Goal: Task Accomplishment & Management: Manage account settings

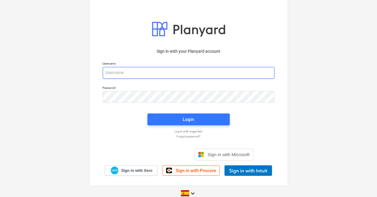
click at [131, 75] on input "email" at bounding box center [189, 73] width 172 height 12
drag, startPoint x: 131, startPoint y: 75, endPoint x: 111, endPoint y: 73, distance: 19.4
click at [111, 73] on input "email" at bounding box center [189, 73] width 172 height 12
paste input "[EMAIL_ADDRESS][DOMAIN_NAME]"
type input "[EMAIL_ADDRESS][DOMAIN_NAME]"
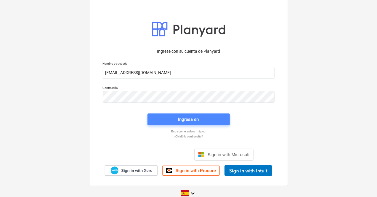
click at [187, 115] on button "Ingresa en" at bounding box center [188, 119] width 82 height 12
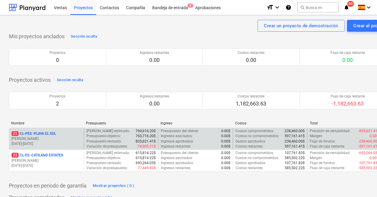
click at [42, 140] on p "[PERSON_NAME]" at bounding box center [47, 138] width 70 height 5
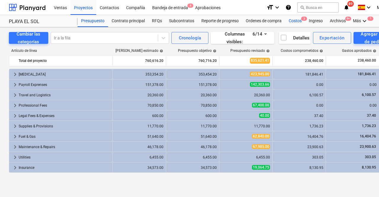
click at [299, 21] on div "Costos 3" at bounding box center [295, 21] width 20 height 12
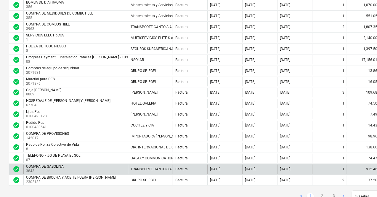
scroll to position [491, 0]
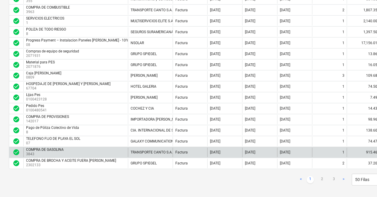
click at [40, 148] on div "COMPRA DE GASOLINA" at bounding box center [45, 150] width 38 height 4
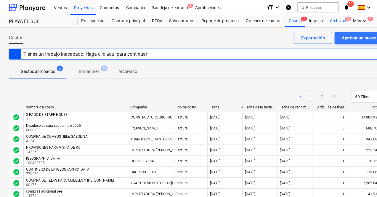
click at [340, 20] on div "Archivos 9+" at bounding box center [337, 21] width 23 height 12
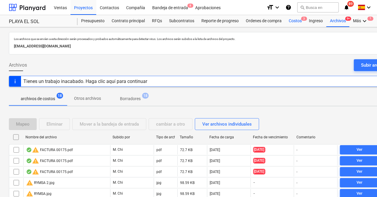
click at [293, 22] on div "Costos 3" at bounding box center [295, 21] width 20 height 12
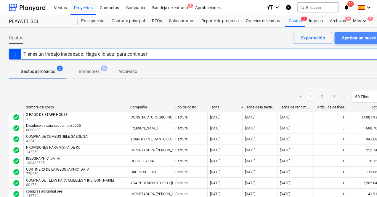
click at [354, 39] on div "Aprobar un nuevo costo" at bounding box center [365, 38] width 47 height 8
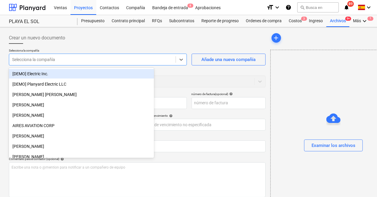
click at [97, 60] on div at bounding box center [92, 60] width 160 height 6
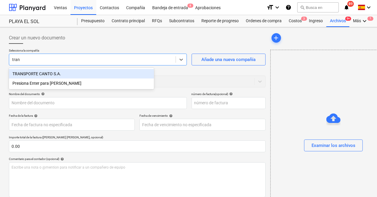
type input "trans"
click at [40, 74] on div "TRANSPORTE CANTO S.A." at bounding box center [81, 73] width 145 height 9
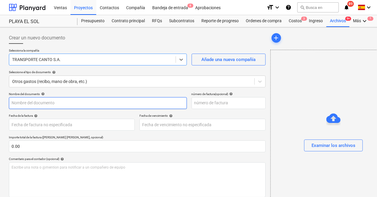
click at [37, 107] on input "text" at bounding box center [98, 103] width 178 height 12
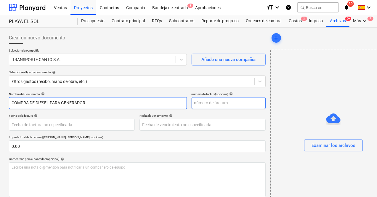
type input "COMPRA DE DIESEL PARA GENERADOR"
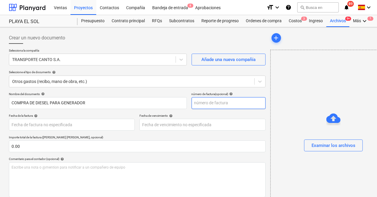
click at [192, 104] on input "text" at bounding box center [229, 103] width 74 height 12
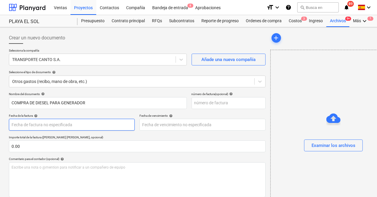
click at [31, 125] on body "Ventas Proyectos Contactos Compañía Bandeja de entrada 8 Aprobaciones format_si…" at bounding box center [188, 98] width 377 height 197
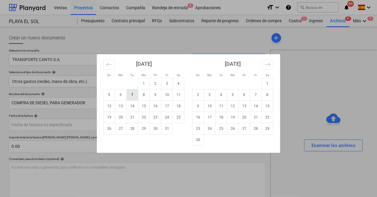
click at [133, 97] on td "7" at bounding box center [133, 94] width 12 height 11
type input "[DATE]"
click at [152, 122] on body "Ventas Proyectos Contactos Compañía Bandeja de entrada 8 Aprobaciones format_si…" at bounding box center [188, 98] width 377 height 197
click at [133, 97] on td "7" at bounding box center [133, 94] width 12 height 11
type input "[DATE]"
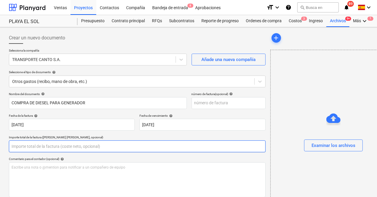
click at [33, 147] on input "text" at bounding box center [137, 146] width 257 height 12
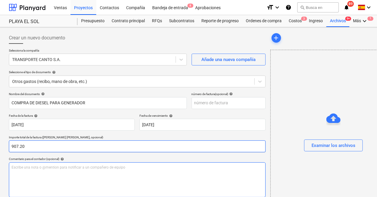
type input "907.20"
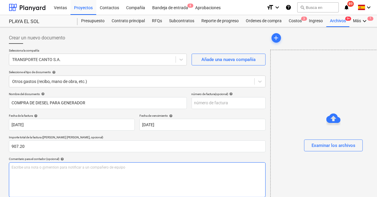
click at [38, 171] on div "Escribe una nota o @mention para notificar a un compañero de equipo ﻿" at bounding box center [137, 179] width 257 height 35
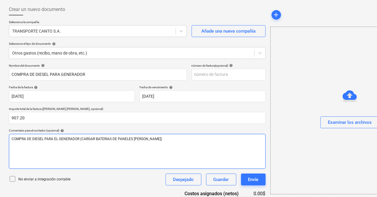
scroll to position [69, 0]
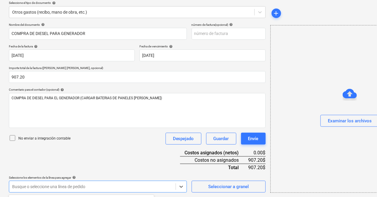
click at [94, 128] on body "Ventas Proyectos Contactos Compañía Bandeja de entrada 8 Aprobaciones format_si…" at bounding box center [188, 29] width 377 height 197
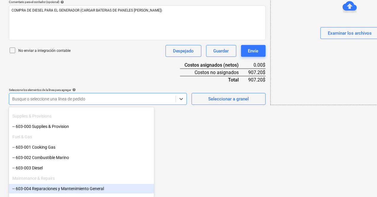
scroll to position [237, 0]
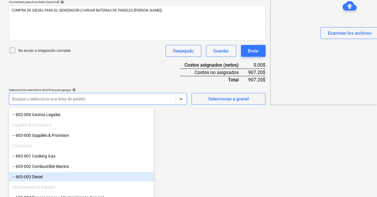
click at [33, 176] on div "-- 603-003 Diesel" at bounding box center [81, 176] width 145 height 9
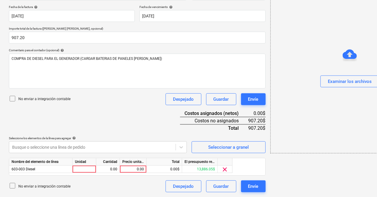
click at [88, 169] on div at bounding box center [85, 169] width 24 height 7
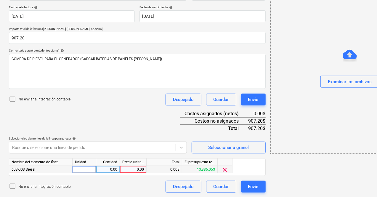
type input "1"
click at [109, 169] on div "0.00" at bounding box center [108, 169] width 19 height 7
type input "1"
click at [132, 169] on div "0.00" at bounding box center [133, 169] width 22 height 7
type input "907.20"
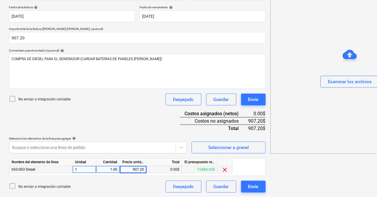
click at [293, 122] on div "Examinar los archivos" at bounding box center [349, 70] width 159 height 168
click at [328, 81] on div "Examinar los archivos" at bounding box center [350, 82] width 44 height 8
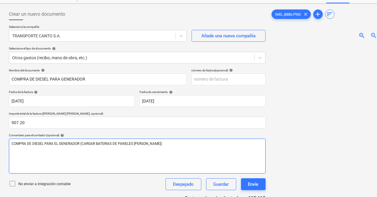
scroll to position [20, 0]
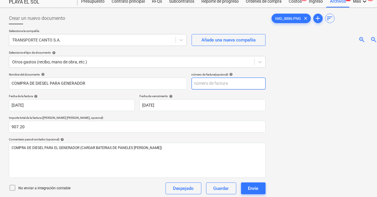
click at [192, 83] on input "text" at bounding box center [229, 84] width 74 height 12
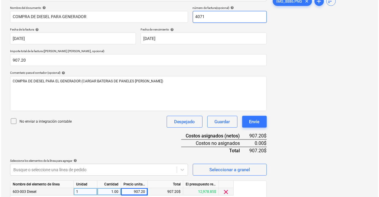
scroll to position [108, 0]
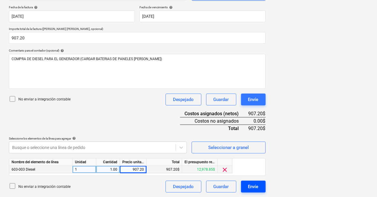
type input "4071"
click at [248, 183] on div "Envíe" at bounding box center [253, 187] width 10 height 8
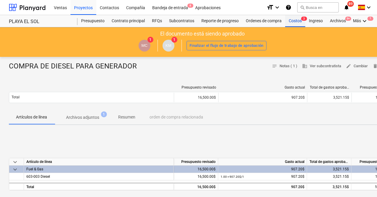
click at [294, 21] on div "Costos 3" at bounding box center [295, 21] width 20 height 12
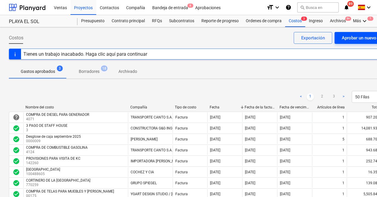
click at [345, 38] on div "Aprobar un nuevo costo" at bounding box center [365, 38] width 47 height 8
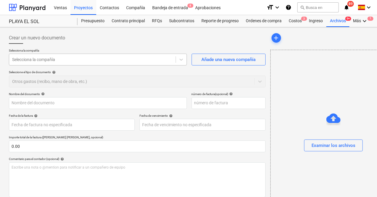
click at [54, 59] on div at bounding box center [92, 60] width 160 height 6
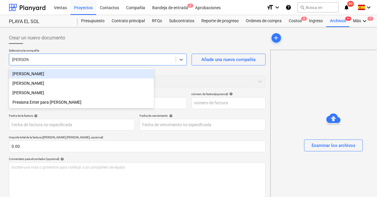
type input "[PERSON_NAME]"
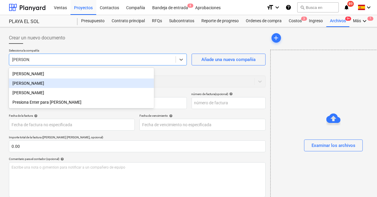
click at [38, 84] on div "[PERSON_NAME]" at bounding box center [81, 82] width 145 height 9
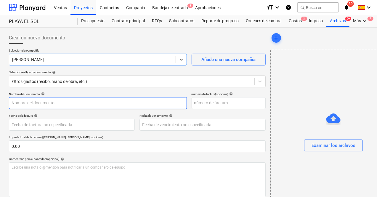
click at [37, 106] on input "text" at bounding box center [98, 103] width 178 height 12
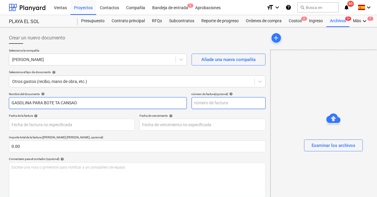
type input "GASOLINA PARA BOTE TA CANSAO"
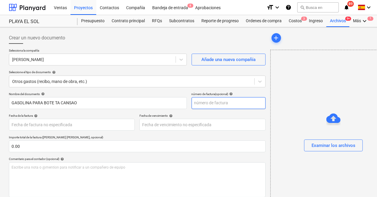
click at [192, 102] on input "text" at bounding box center [229, 103] width 74 height 12
type input "30722"
click at [66, 118] on p "Fecha de la factura help" at bounding box center [72, 116] width 126 height 5
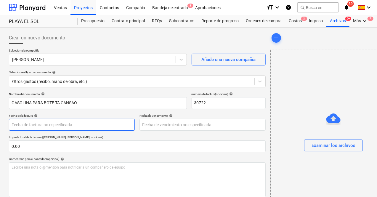
click at [64, 120] on body "Ventas Proyectos Contactos Compañía Bandeja de entrada 8 Aprobaciones format_si…" at bounding box center [188, 98] width 377 height 197
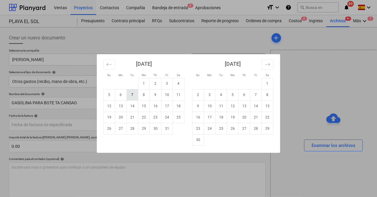
click at [132, 97] on td "7" at bounding box center [133, 94] width 12 height 11
type input "[DATE]"
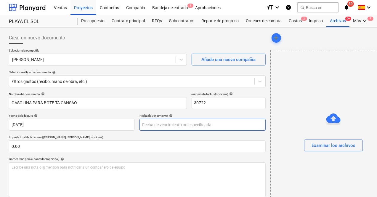
click at [129, 123] on body "Ventas Proyectos Contactos Compañía Bandeja de entrada 8 Aprobaciones format_si…" at bounding box center [188, 98] width 377 height 197
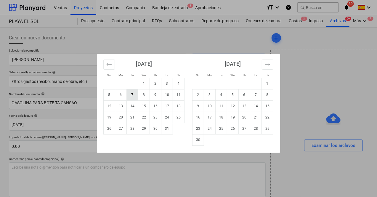
drag, startPoint x: 133, startPoint y: 96, endPoint x: 82, endPoint y: 128, distance: 60.1
click at [133, 96] on td "7" at bounding box center [133, 94] width 12 height 11
type input "[DATE]"
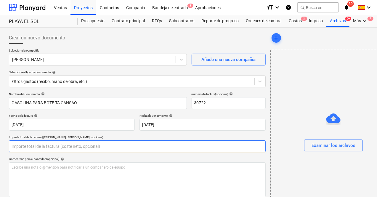
click at [22, 144] on input "text" at bounding box center [137, 146] width 257 height 12
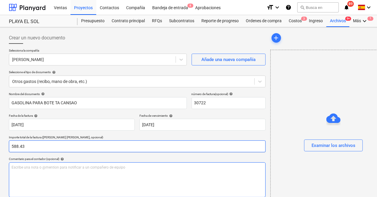
type input "588.43"
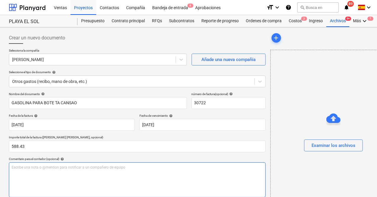
click at [25, 173] on div "Escribe una nota o @mention para notificar a un compañero de equipo ﻿" at bounding box center [137, 179] width 257 height 35
drag, startPoint x: 158, startPoint y: 167, endPoint x: 115, endPoint y: 166, distance: 42.9
click at [116, 166] on p "COMPRA DE GASOLINA PARA EL BOTE TA CANSAO, GIRA DE KC Y POSIBLE COMPRADOR" at bounding box center [137, 167] width 251 height 5
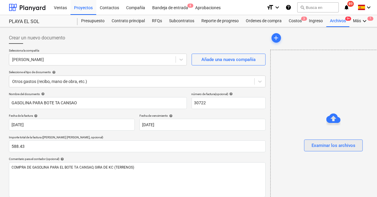
click at [323, 145] on div "Examinar los archivos" at bounding box center [333, 146] width 44 height 8
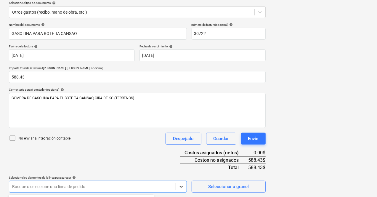
scroll to position [157, 0]
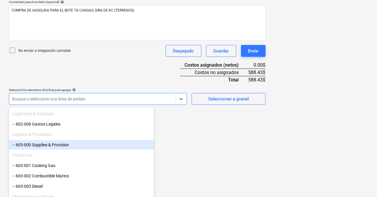
scroll to position [237, 0]
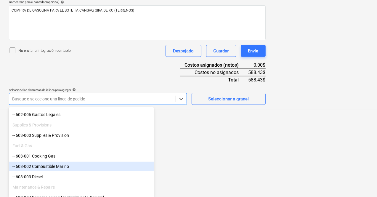
click at [48, 167] on div "-- 603-002 Combustible Marino" at bounding box center [81, 166] width 145 height 9
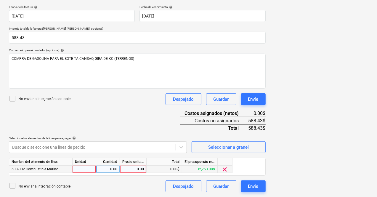
click at [79, 170] on div at bounding box center [85, 169] width 24 height 7
type input "1"
click at [105, 170] on div "0.00" at bounding box center [108, 169] width 19 height 7
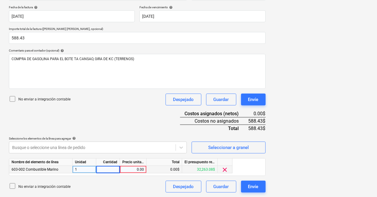
type input "1"
click at [128, 170] on div "0.00" at bounding box center [133, 169] width 22 height 7
type input "588.43"
click at [295, 185] on div "IMG_8888.jpg clear add sort zoom_in zoom_out chat 0 save_alt" at bounding box center [333, 58] width 131 height 274
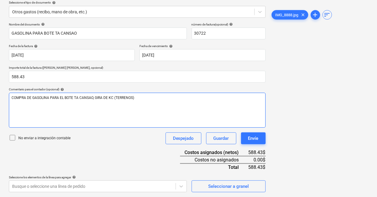
scroll to position [0, 0]
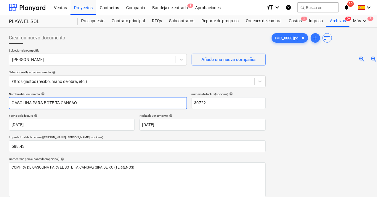
click at [56, 103] on input "GASOLINA PARA BOTE TA CANSAO" at bounding box center [98, 103] width 178 height 12
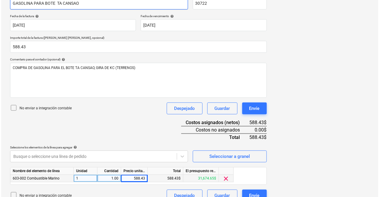
scroll to position [108, 0]
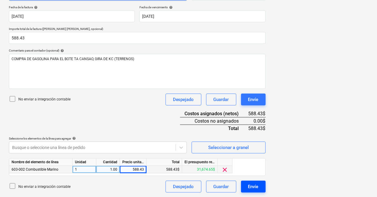
type input "GASOLINA PARA BOTE TA CANSAO"
click at [248, 187] on div "Envíe" at bounding box center [253, 187] width 10 height 8
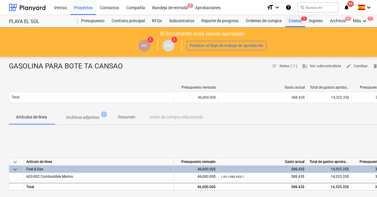
click at [294, 21] on div "Costos 3" at bounding box center [295, 21] width 20 height 12
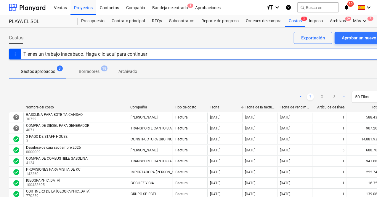
drag, startPoint x: 249, startPoint y: 73, endPoint x: 232, endPoint y: 70, distance: 17.5
click at [249, 73] on div "Gastos aprobados 3 Borradores 18 Archivado" at bounding box center [202, 71] width 387 height 14
click at [115, 52] on div "Tienes un trabajo inacabado. Haga clic aquí para continuar" at bounding box center [85, 54] width 124 height 6
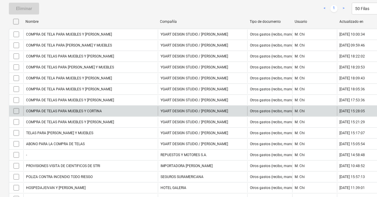
scroll to position [59, 0]
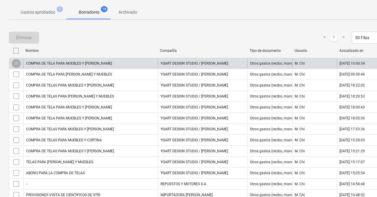
click at [14, 64] on input "checkbox" at bounding box center [16, 63] width 9 height 9
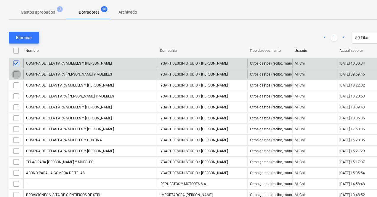
click at [16, 75] on input "checkbox" at bounding box center [16, 74] width 9 height 9
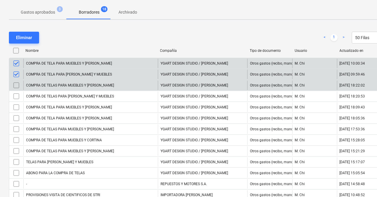
click at [16, 84] on input "checkbox" at bounding box center [16, 85] width 9 height 9
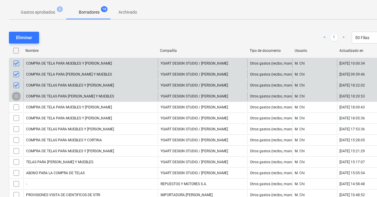
click at [14, 96] on input "checkbox" at bounding box center [16, 95] width 9 height 9
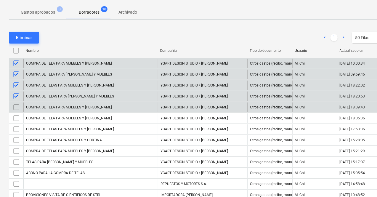
click at [15, 109] on input "checkbox" at bounding box center [16, 106] width 9 height 9
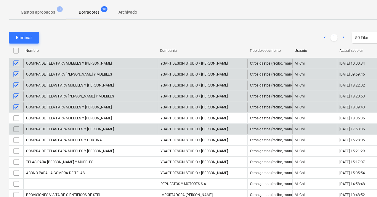
click at [16, 123] on div "COMPRA DE TELA PARA MUEBLES Y [PERSON_NAME] YGART DESIGN STUDIO / [PERSON_NAME]…" at bounding box center [202, 156] width 387 height 197
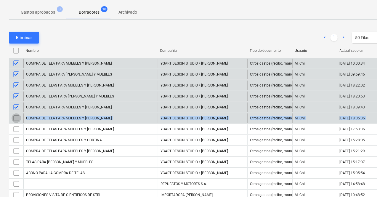
drag, startPoint x: 15, startPoint y: 116, endPoint x: 17, endPoint y: 122, distance: 6.1
click at [15, 116] on input "checkbox" at bounding box center [16, 117] width 9 height 9
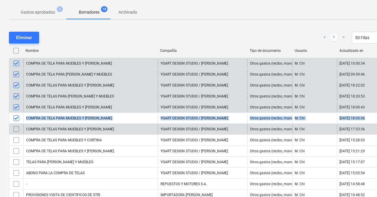
click at [15, 128] on input "checkbox" at bounding box center [16, 128] width 9 height 9
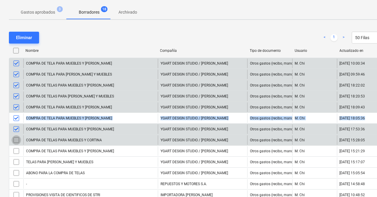
click at [17, 140] on input "checkbox" at bounding box center [16, 139] width 9 height 9
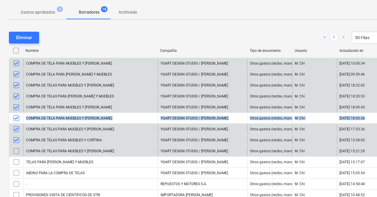
click at [16, 149] on input "checkbox" at bounding box center [16, 150] width 9 height 9
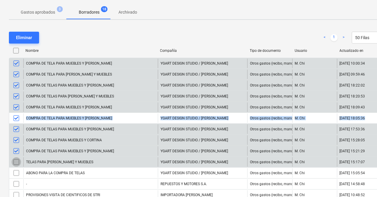
click at [17, 160] on input "checkbox" at bounding box center [16, 161] width 9 height 9
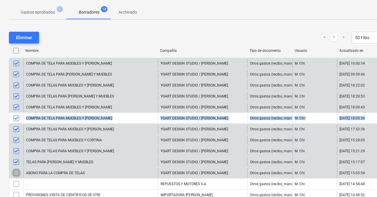
click at [16, 172] on input "checkbox" at bounding box center [16, 172] width 9 height 9
click at [26, 37] on div "Eliminar" at bounding box center [24, 38] width 16 height 8
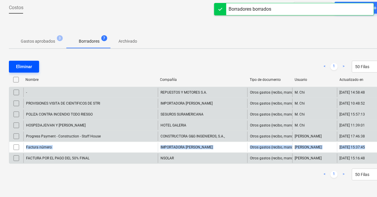
scroll to position [29, 0]
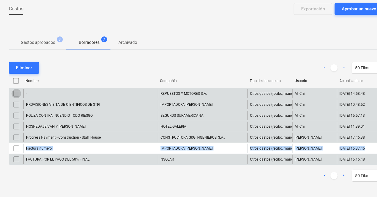
click at [16, 94] on input "checkbox" at bounding box center [16, 93] width 9 height 9
click at [17, 103] on input "checkbox" at bounding box center [16, 104] width 9 height 9
click at [18, 115] on input "checkbox" at bounding box center [16, 115] width 9 height 9
click at [17, 126] on input "checkbox" at bounding box center [16, 126] width 9 height 9
click at [28, 68] on div "Eliminar" at bounding box center [24, 68] width 16 height 8
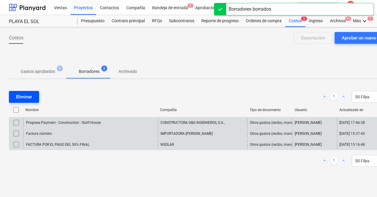
scroll to position [0, 0]
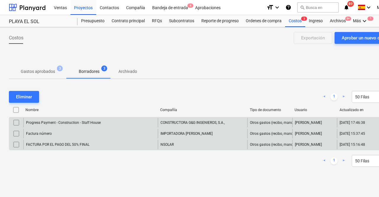
click at [90, 70] on p "Borradores" at bounding box center [89, 71] width 21 height 6
click at [45, 71] on p "Gastos aprobados" at bounding box center [38, 71] width 34 height 6
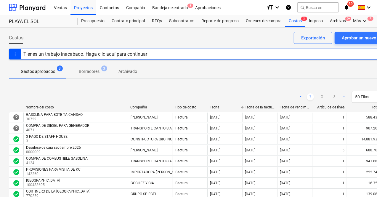
click at [364, 51] on div "Tienes un trabajo inacabado. Haga clic aquí para continuar" at bounding box center [202, 54] width 387 height 11
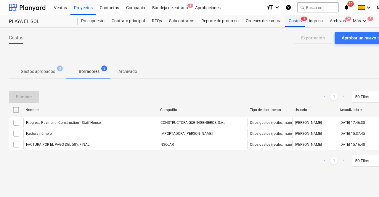
click at [289, 20] on div "Costos 3" at bounding box center [295, 21] width 20 height 12
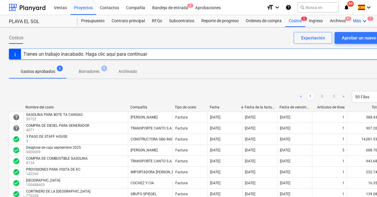
click at [364, 21] on icon "keyboard_arrow_down" at bounding box center [364, 20] width 7 height 7
click at [364, 21] on div at bounding box center [188, 98] width 377 height 197
click at [364, 21] on icon "keyboard_arrow_down" at bounding box center [364, 20] width 7 height 7
click at [346, 46] on div "Ajustes 1" at bounding box center [354, 44] width 28 height 5
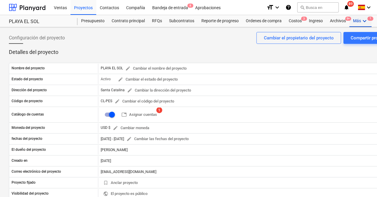
click at [364, 21] on icon "keyboard_arrow_down" at bounding box center [364, 20] width 7 height 7
click at [364, 21] on div at bounding box center [188, 98] width 377 height 197
click at [374, 23] on div "Presupuesto Contrato principal RFQs Subcontratos Reporte de progreso Ordenes de…" at bounding box center [237, 21] width 319 height 12
click at [374, 7] on div "keyboard_arrow_down" at bounding box center [364, 7] width 19 height 15
click at [375, 14] on div "format_size keyboard_arrow_down help search Busca en notifications 89 keyboard_…" at bounding box center [331, 7] width 130 height 15
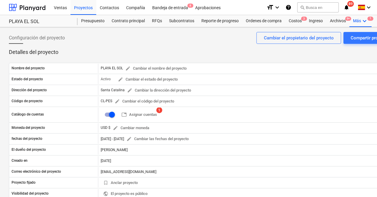
click at [374, 12] on div "format_size keyboard_arrow_down help search Busca en notifications 89 keyboard_…" at bounding box center [331, 7] width 130 height 15
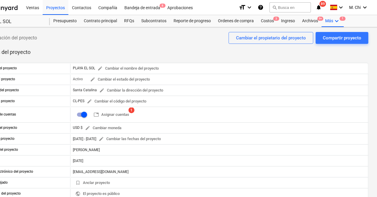
scroll to position [0, 28]
click at [364, 6] on icon "keyboard_arrow_down" at bounding box center [364, 7] width 7 height 7
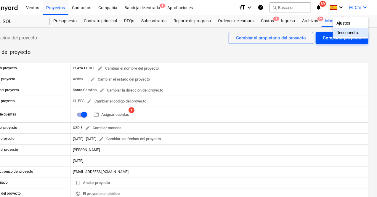
click at [348, 33] on div "Desconecta." at bounding box center [351, 32] width 36 height 9
